Goal: Transaction & Acquisition: Purchase product/service

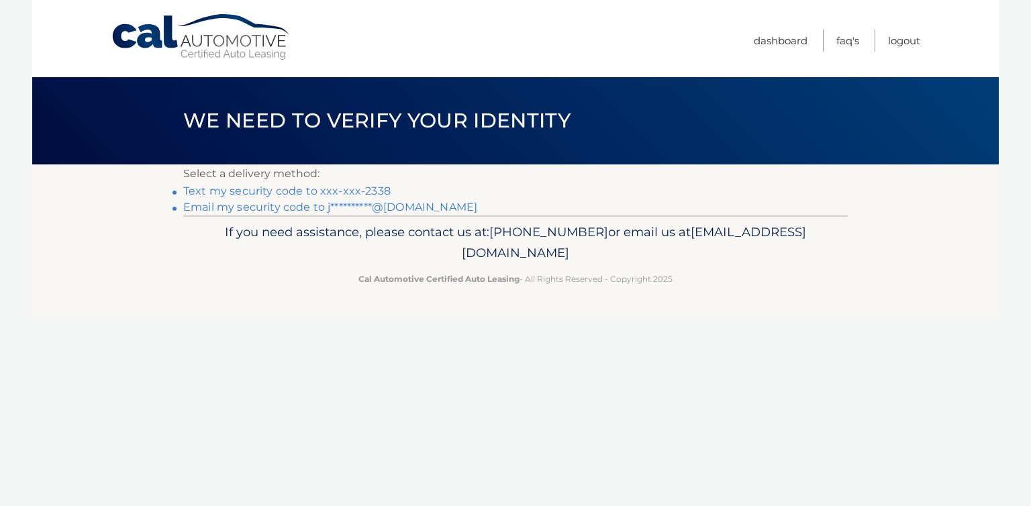
click at [267, 190] on link "Text my security code to xxx-xxx-2338" at bounding box center [286, 191] width 207 height 13
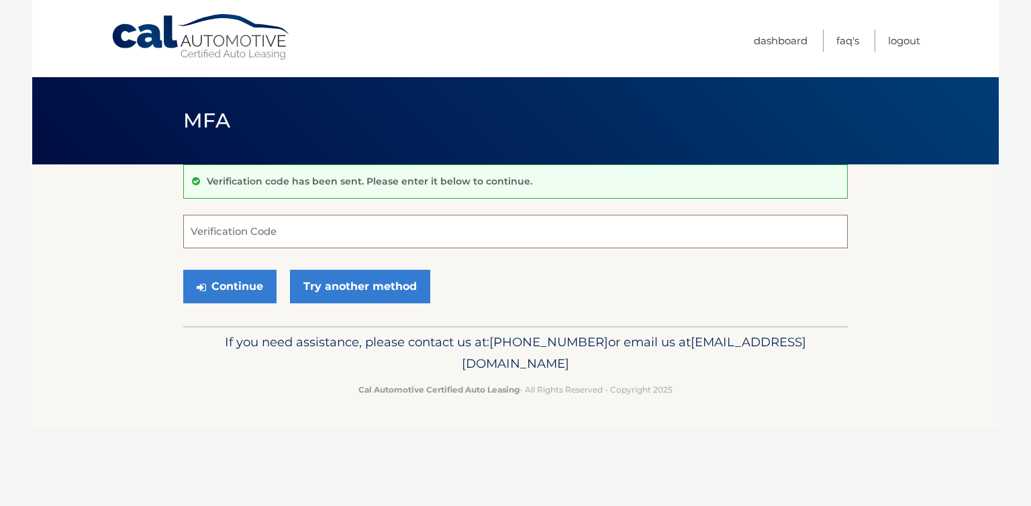
click at [271, 226] on input "Verification Code" at bounding box center [515, 232] width 665 height 34
type input "639393"
click at [240, 289] on button "Continue" at bounding box center [229, 287] width 93 height 34
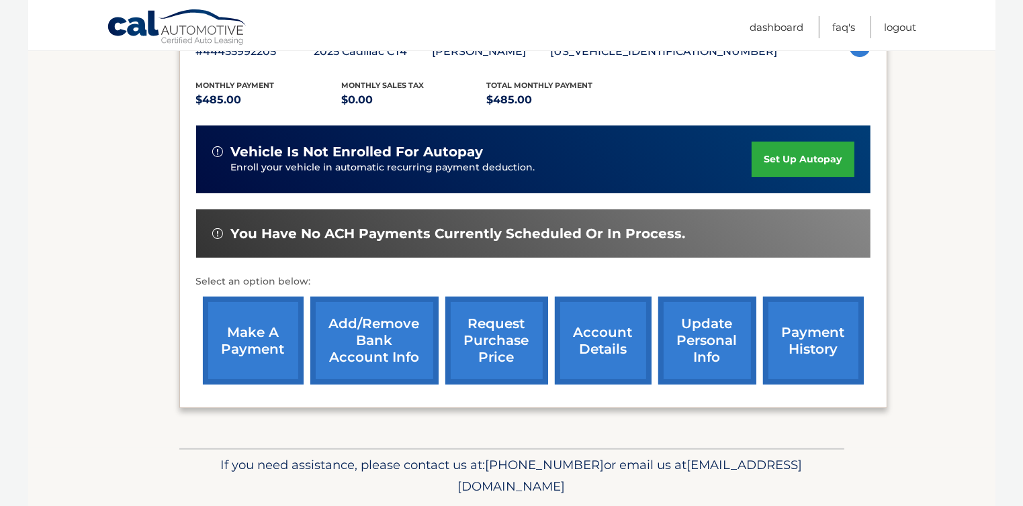
scroll to position [269, 0]
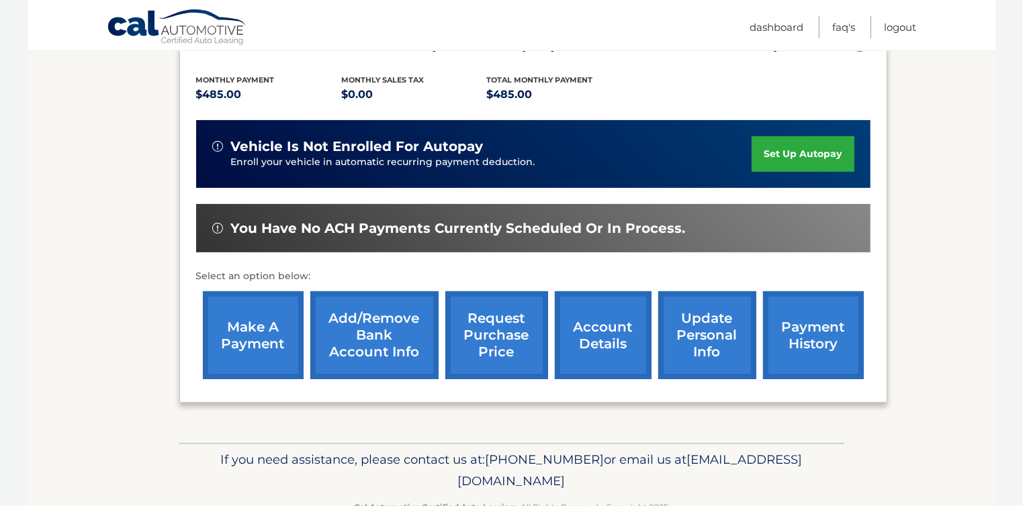
click at [246, 332] on link "make a payment" at bounding box center [253, 335] width 101 height 88
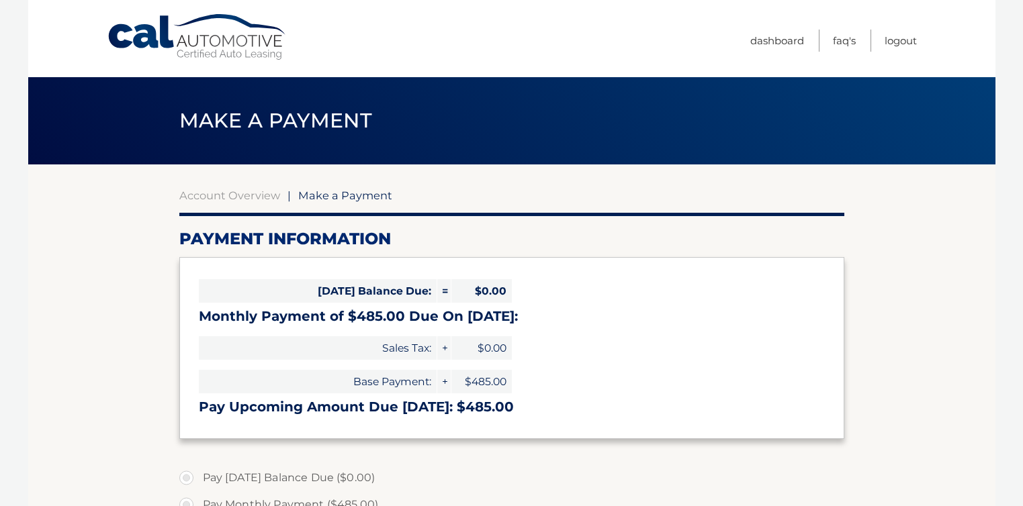
select select "OGMwNWY4NTktYWI5OC00YzhlLTlmZWUtYjkxNmM4Y2JiOGJj"
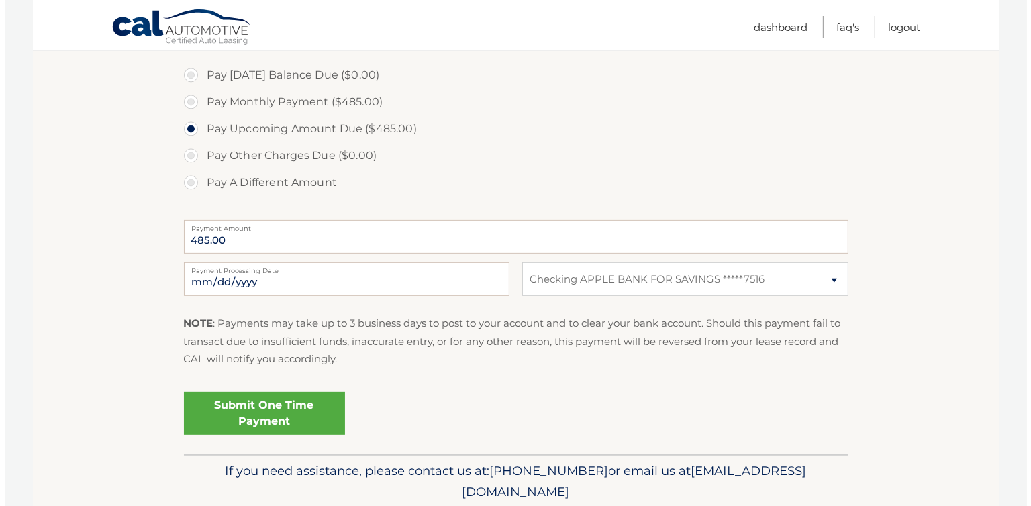
scroll to position [452, 0]
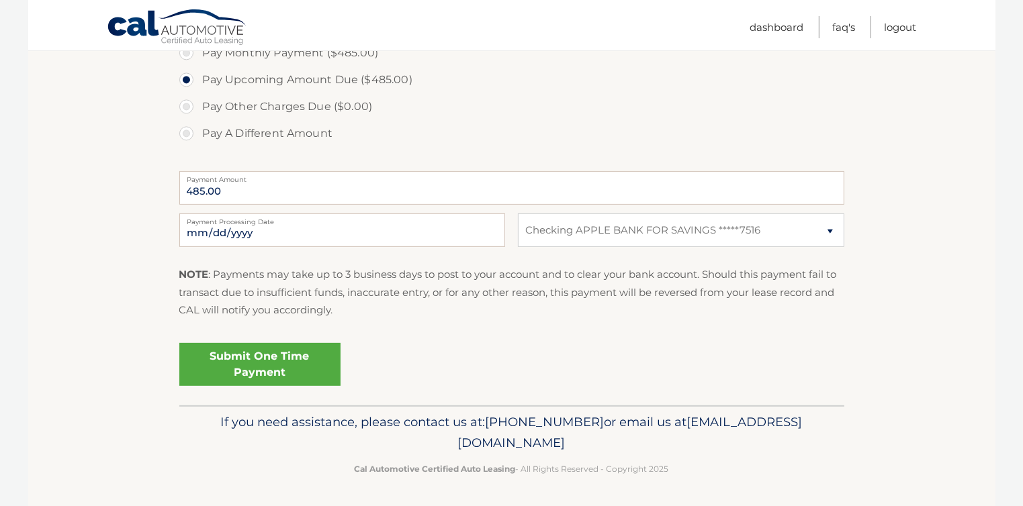
click at [252, 357] on link "Submit One Time Payment" at bounding box center [259, 364] width 161 height 43
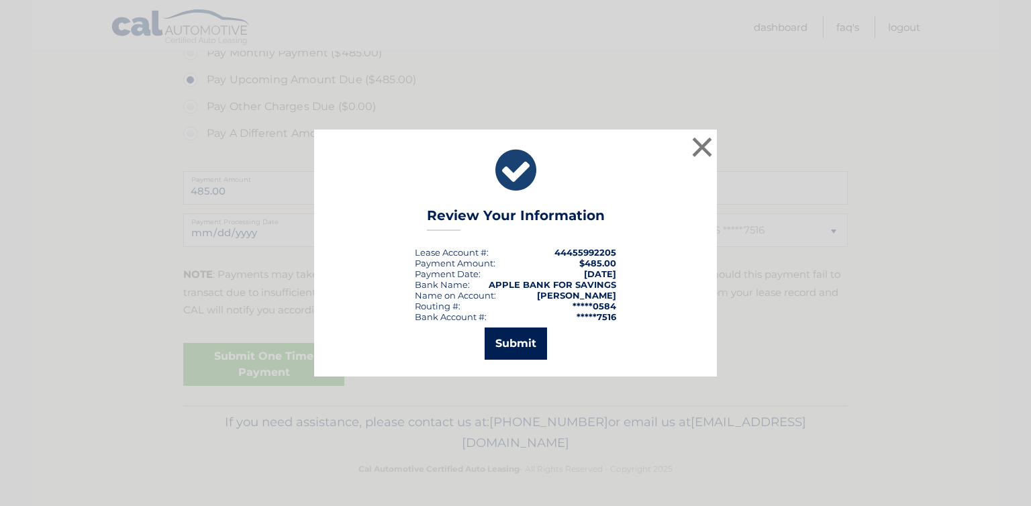
click at [520, 339] on button "Submit" at bounding box center [516, 344] width 62 height 32
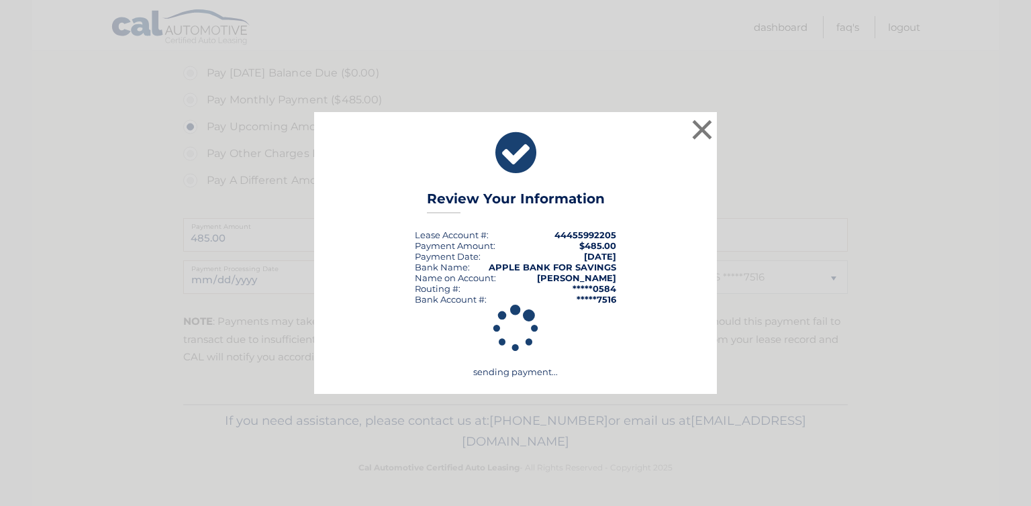
scroll to position [404, 0]
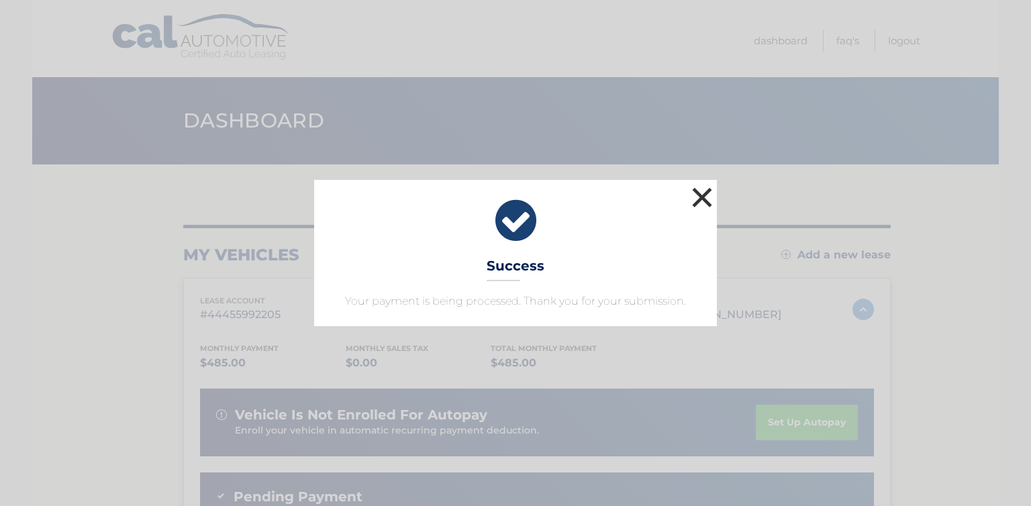
click at [700, 192] on button "×" at bounding box center [702, 197] width 27 height 27
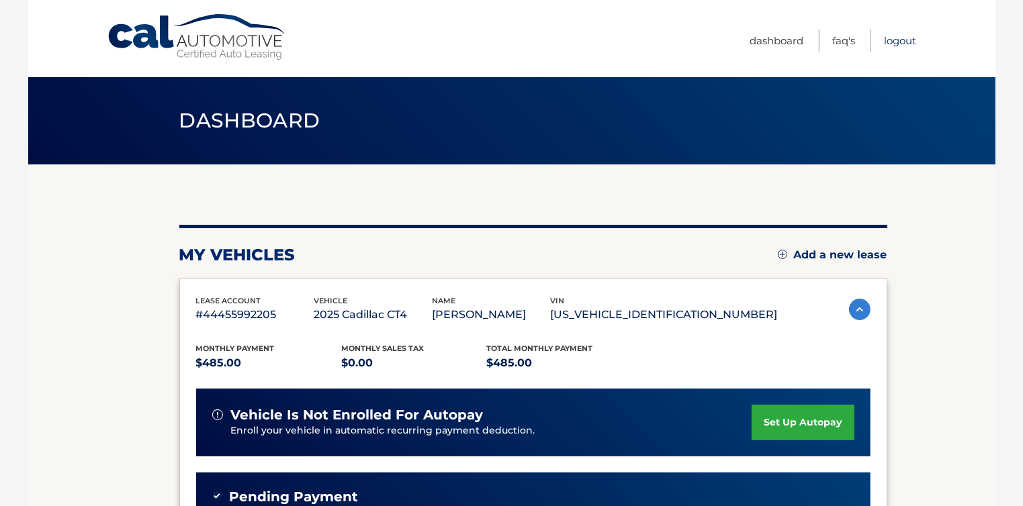
click at [894, 38] on link "Logout" at bounding box center [900, 41] width 32 height 22
